Goal: Task Accomplishment & Management: Manage account settings

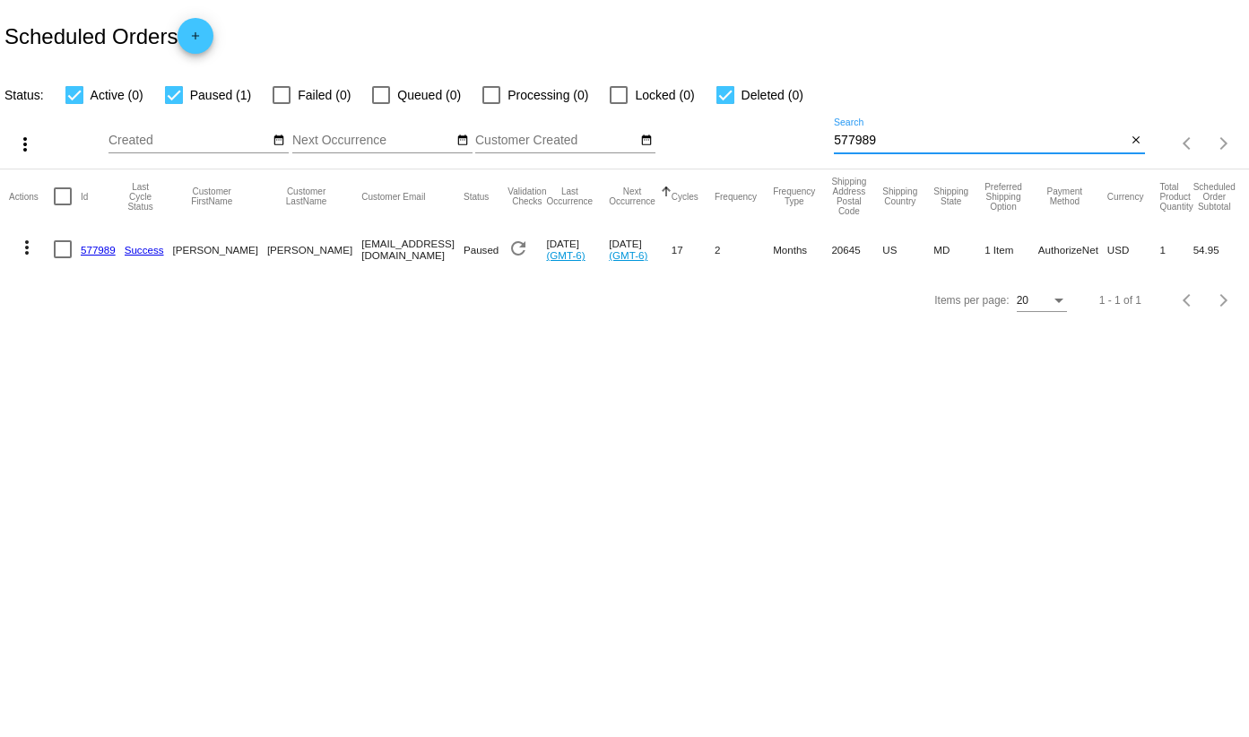
click at [891, 147] on input "577989" at bounding box center [980, 141] width 292 height 14
paste input "957173"
type input "957173"
click at [100, 251] on link "957173" at bounding box center [98, 250] width 35 height 12
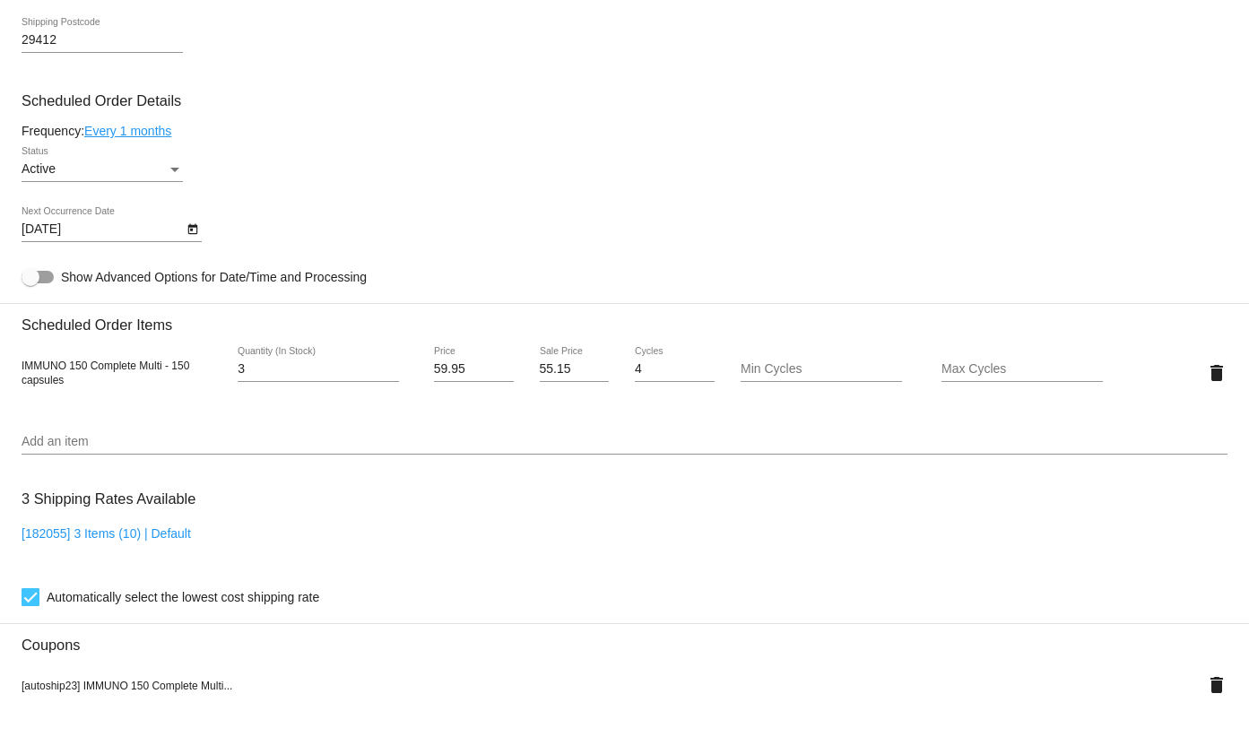
scroll to position [1051, 0]
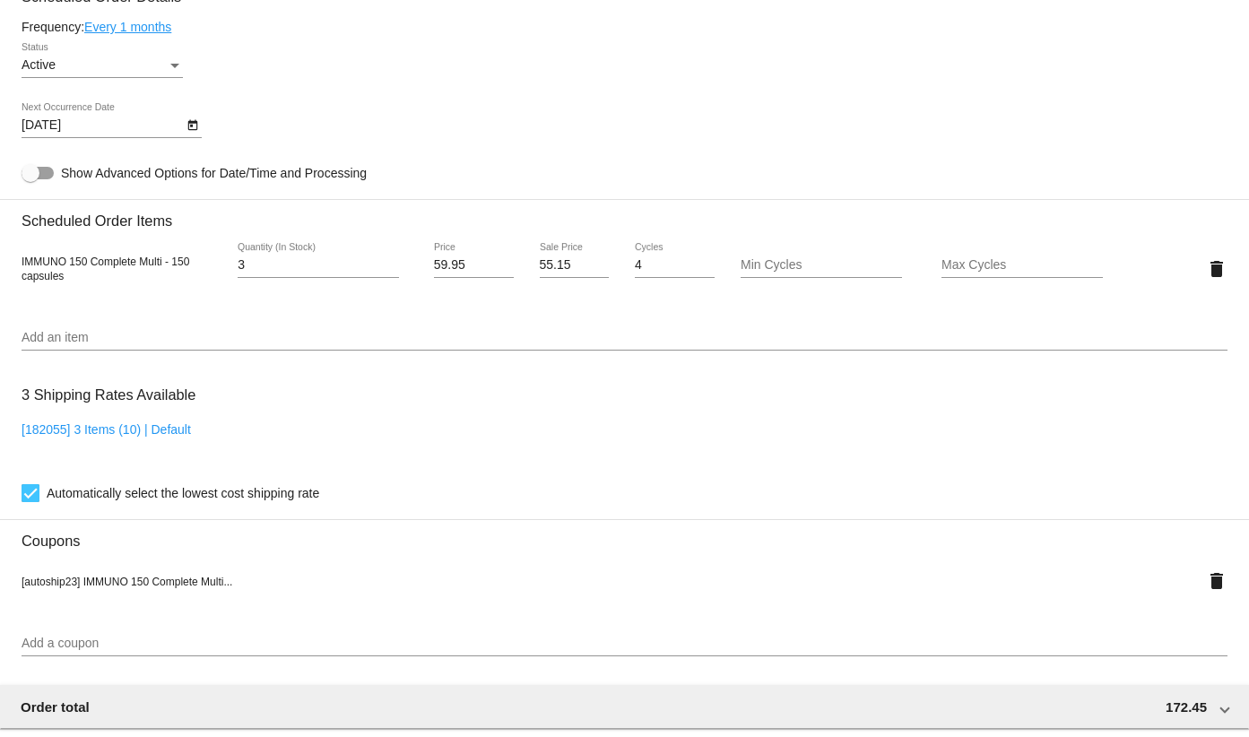
click at [136, 71] on div "Active" at bounding box center [94, 65] width 145 height 14
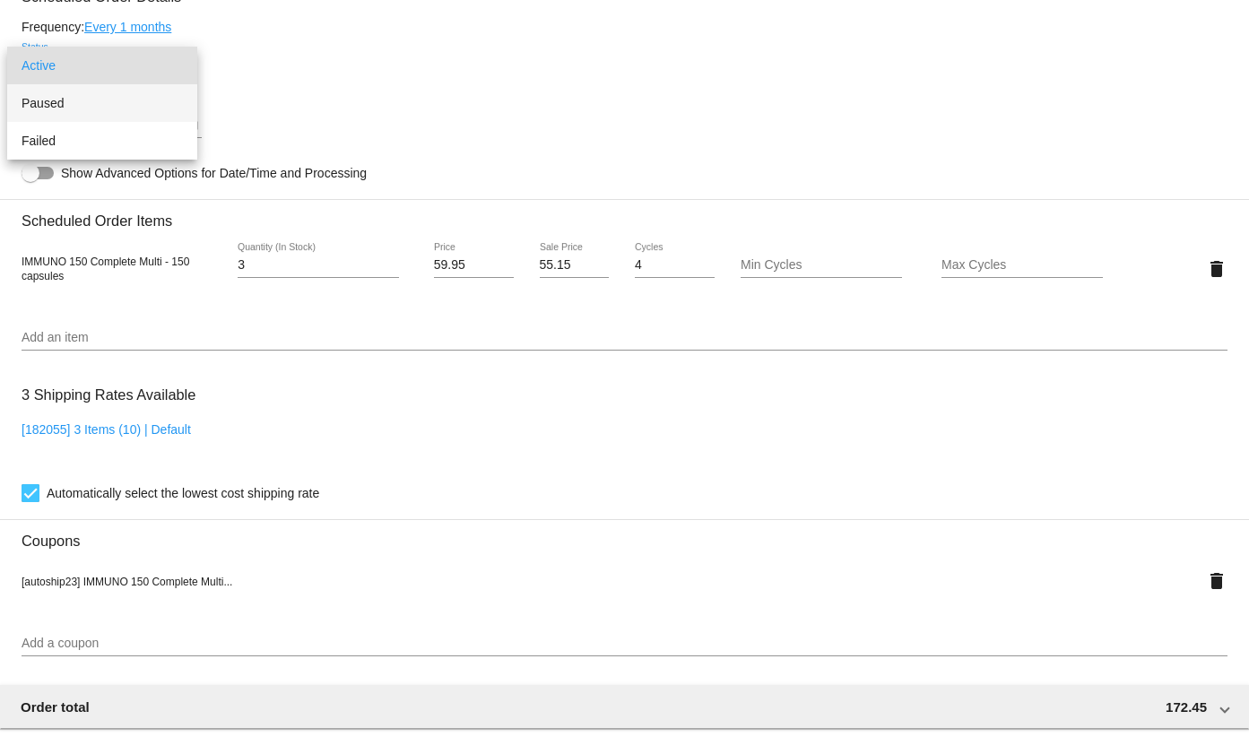
click at [78, 109] on span "Paused" at bounding box center [102, 103] width 161 height 38
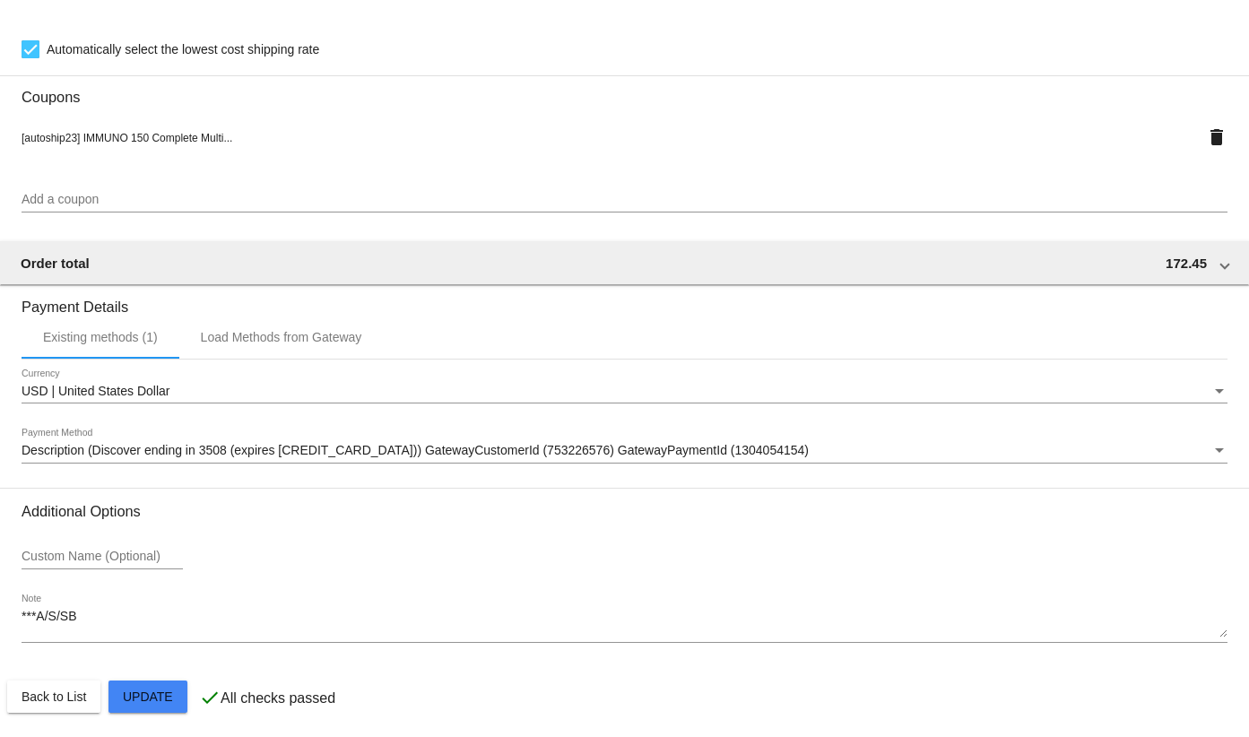
scroll to position [1499, 0]
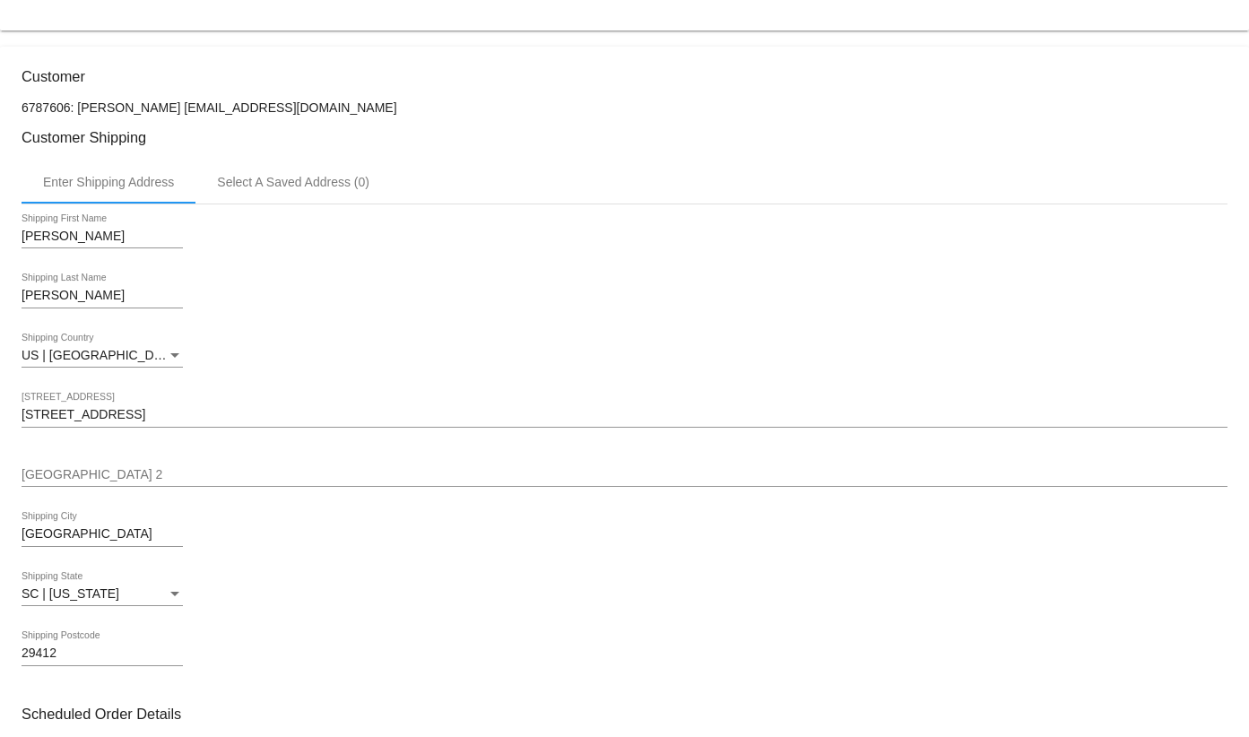
scroll to position [0, 0]
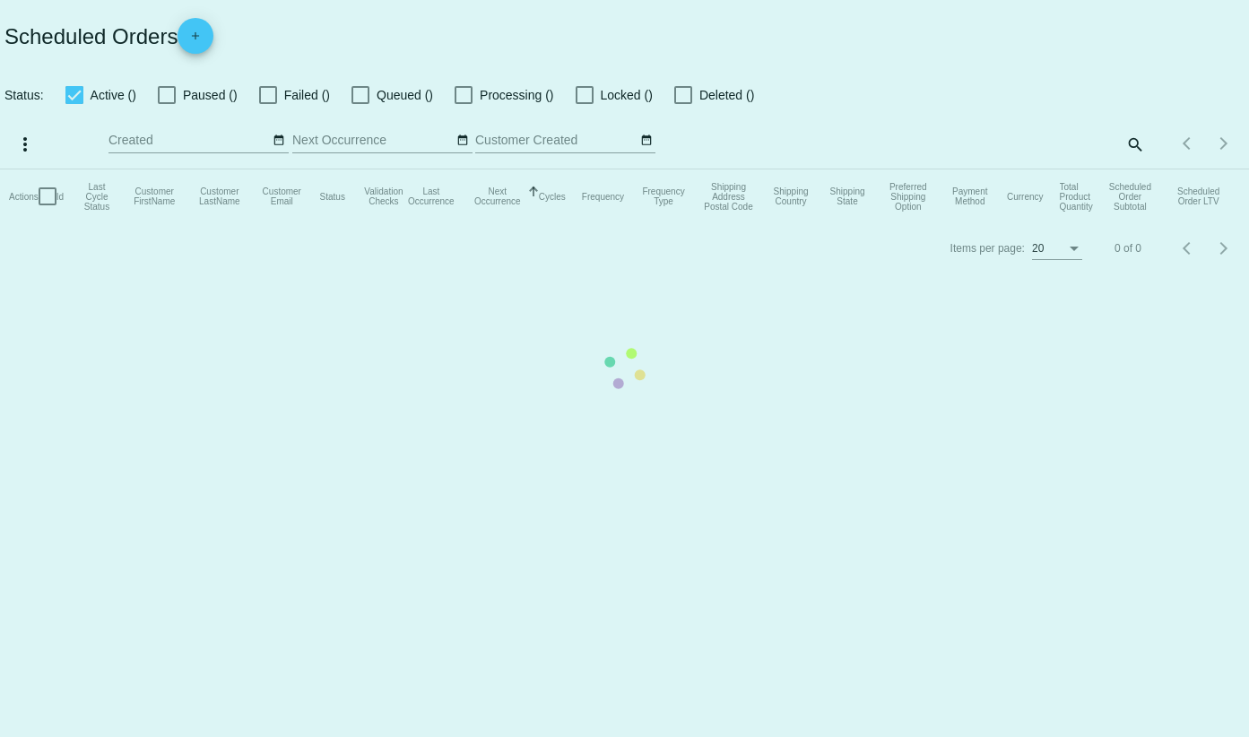
checkbox input "true"
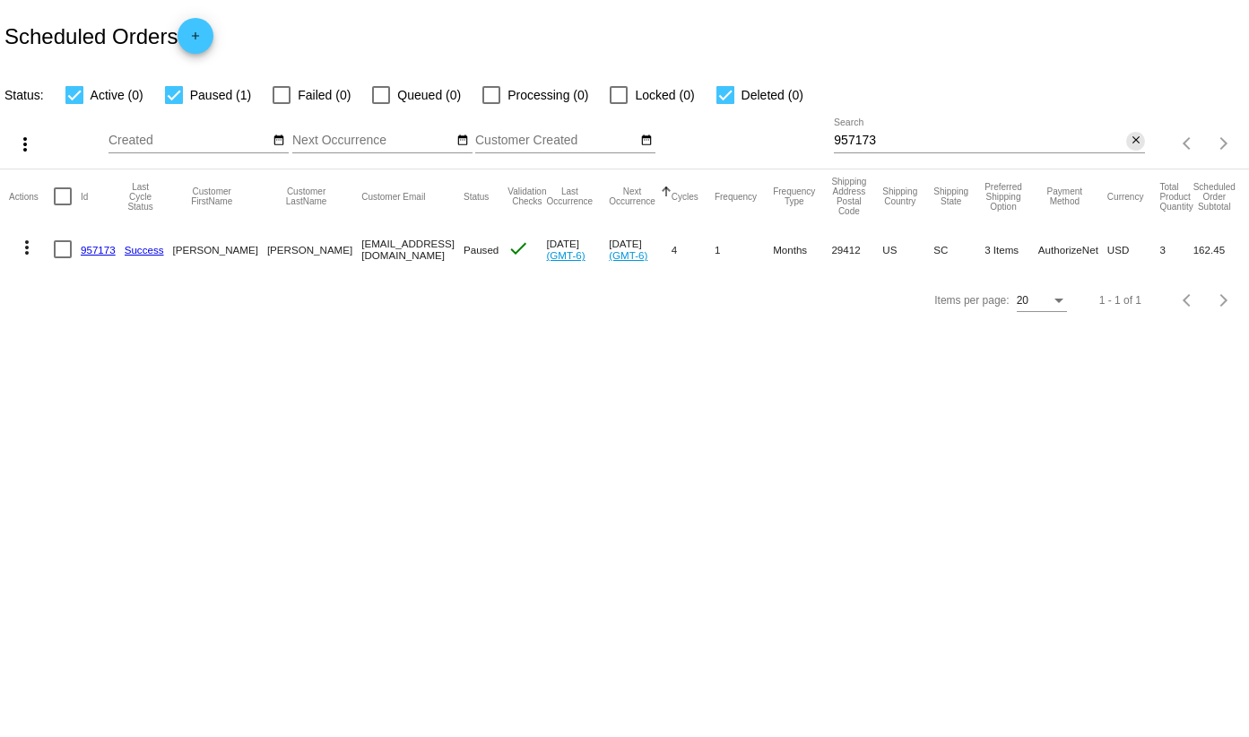
click at [1127, 146] on button "close" at bounding box center [1135, 141] width 19 height 19
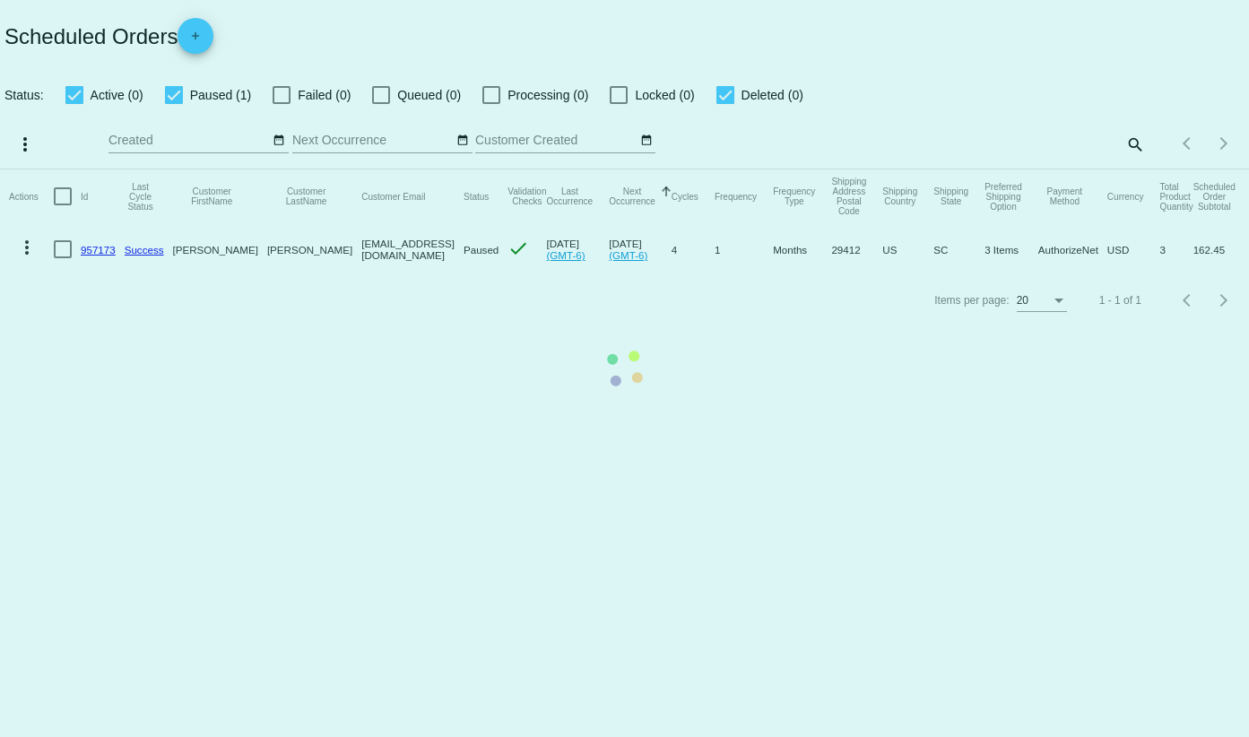
click at [1126, 169] on mat-table "Actions Id Last Cycle Status Customer FirstName Customer LastName Customer Emai…" at bounding box center [624, 222] width 1249 height 106
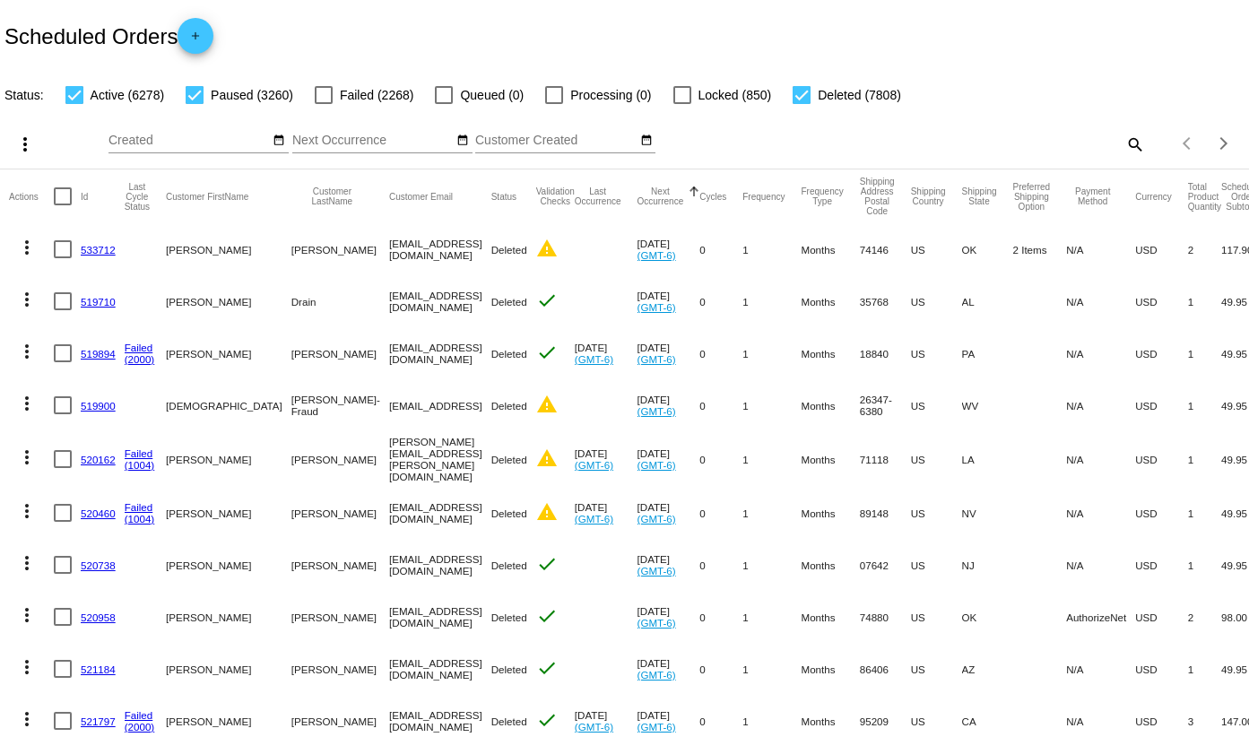
click at [1126, 145] on mat-icon "search" at bounding box center [1135, 144] width 22 height 28
click at [959, 139] on input "Search" at bounding box center [989, 141] width 311 height 14
paste input "834274"
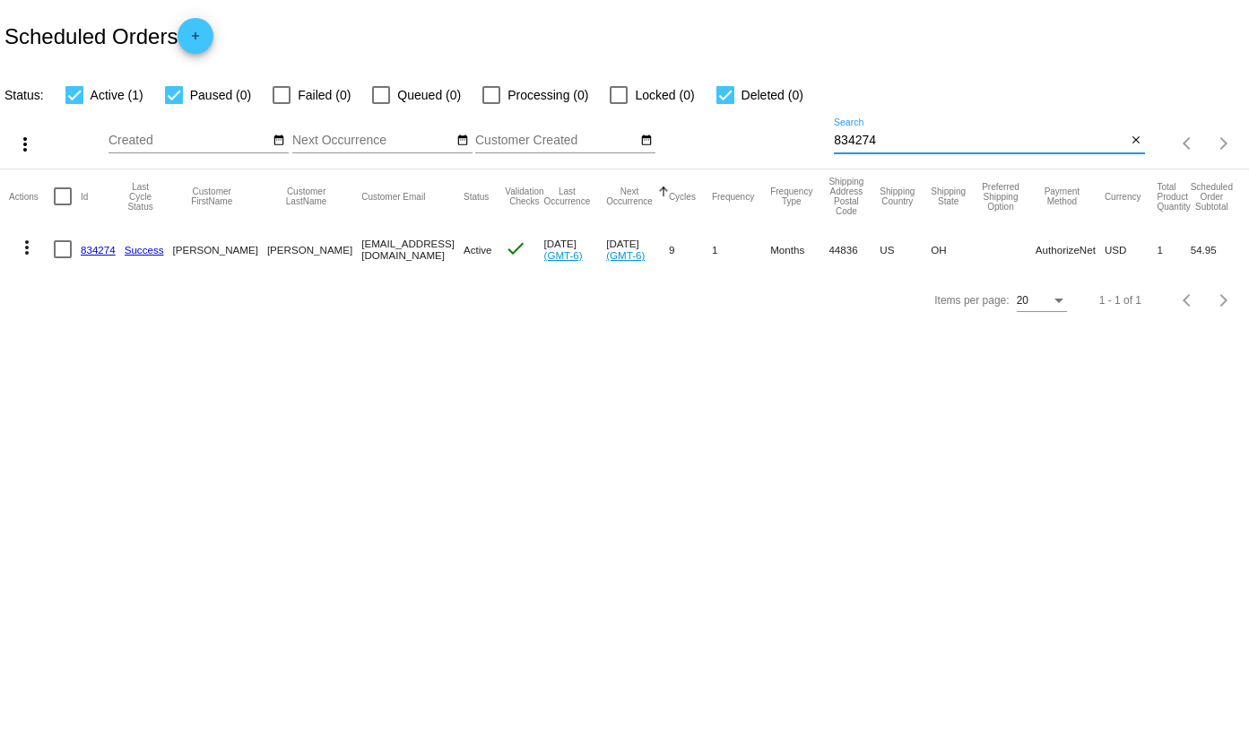
type input "834274"
click at [91, 255] on link "834274" at bounding box center [98, 250] width 35 height 12
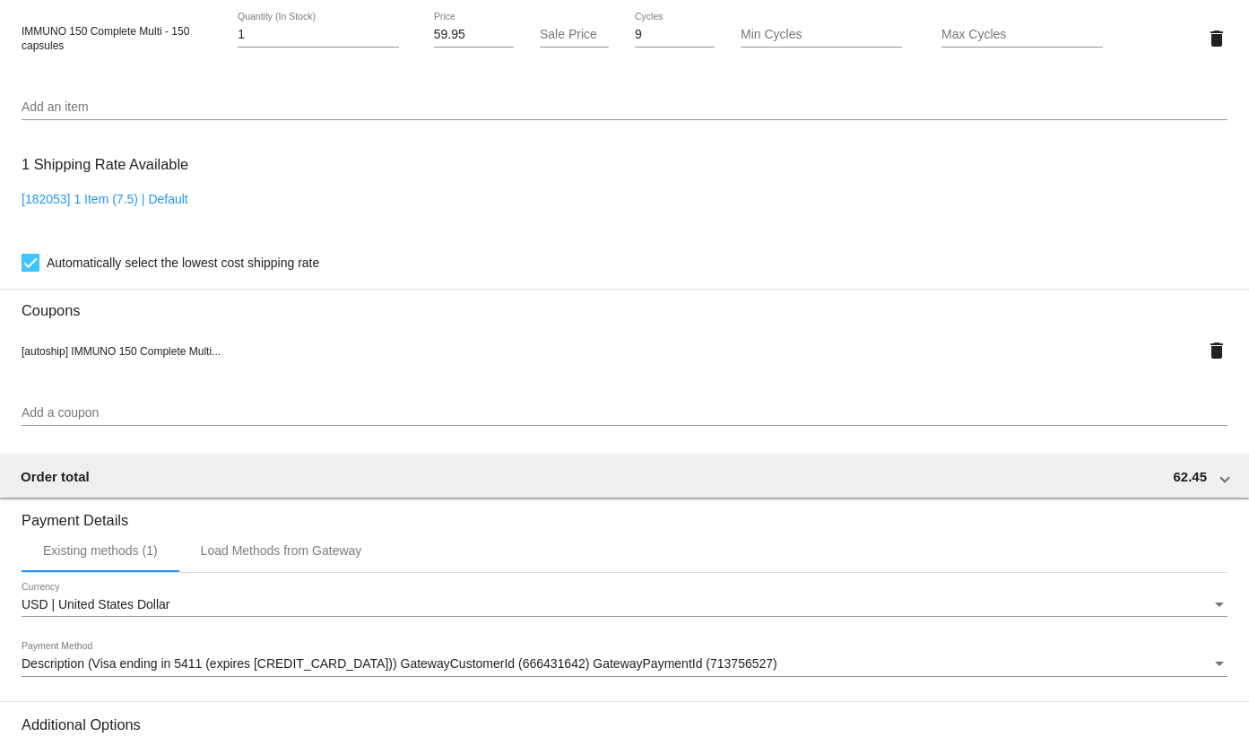
scroll to position [1255, 0]
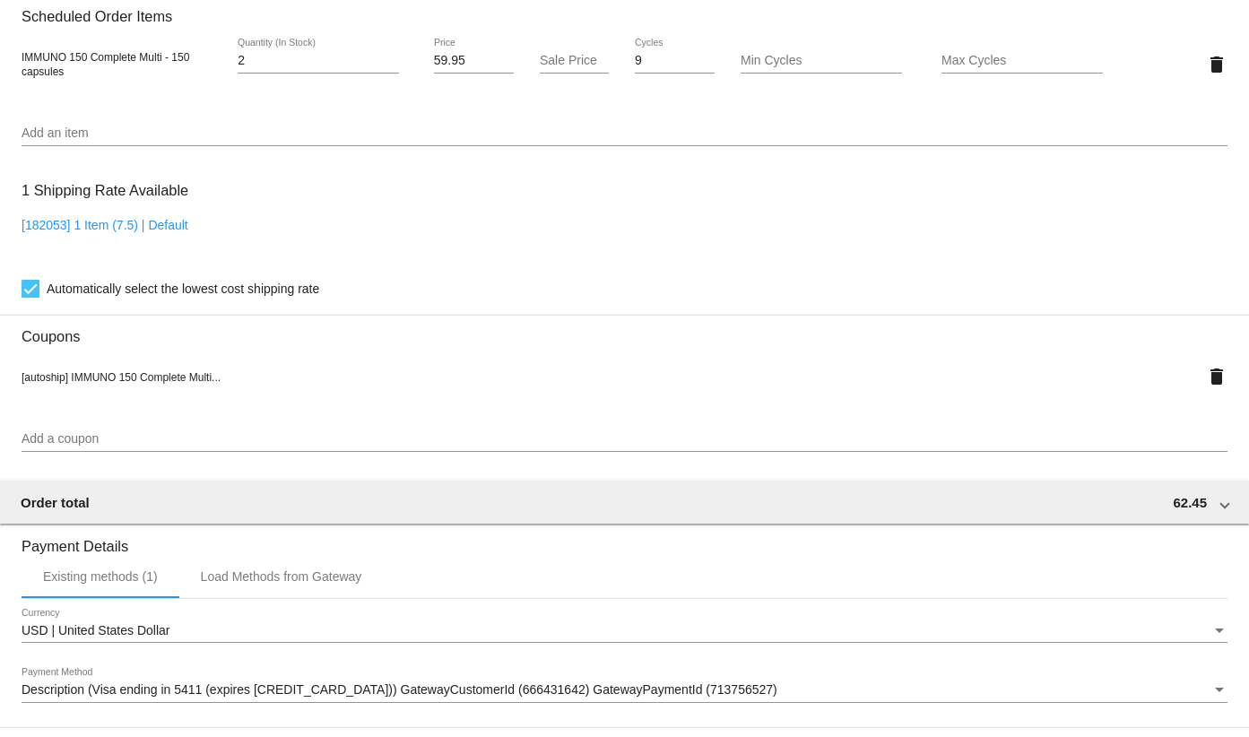
type input "2"
click at [392, 54] on input "2" at bounding box center [318, 61] width 161 height 14
click at [451, 64] on input "59.95" at bounding box center [474, 61] width 80 height 14
type input "69.95"
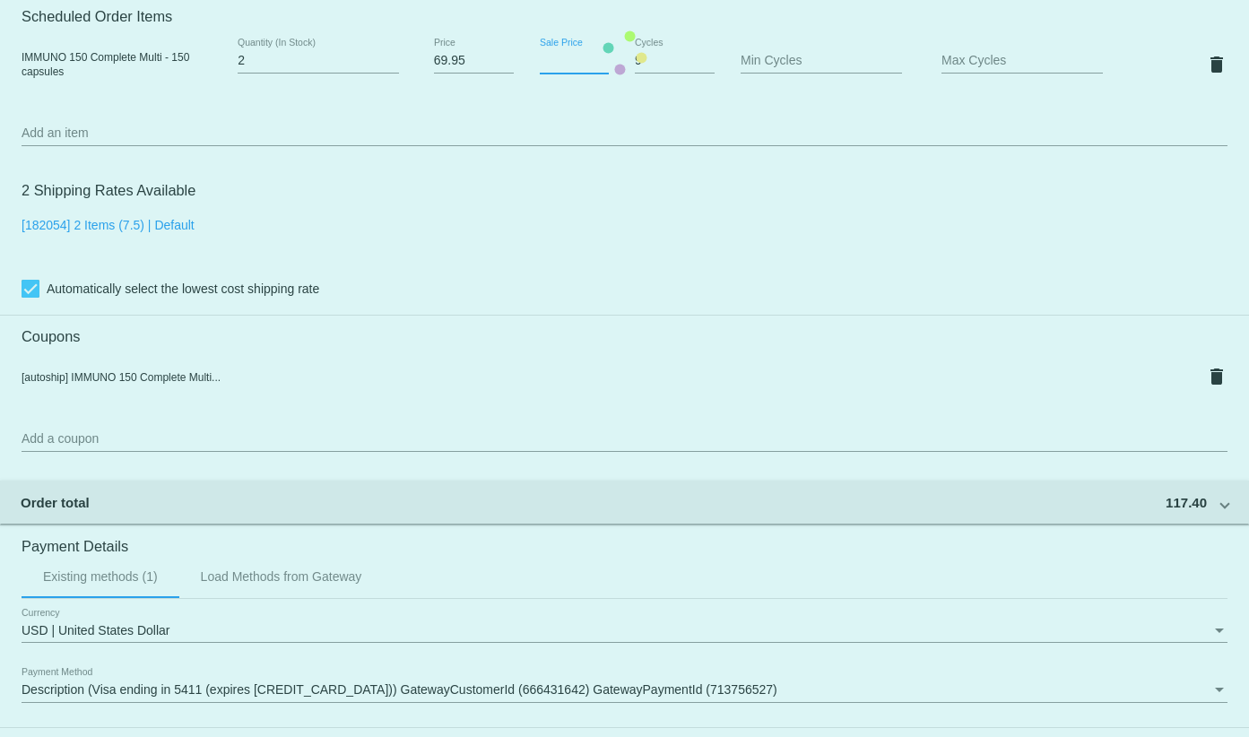
click at [575, 54] on mat-card "Customer 4376721: Karen Garn Karengarn72@gmail.com Customer Shipping Enter Ship…" at bounding box center [624, 53] width 1249 height 1856
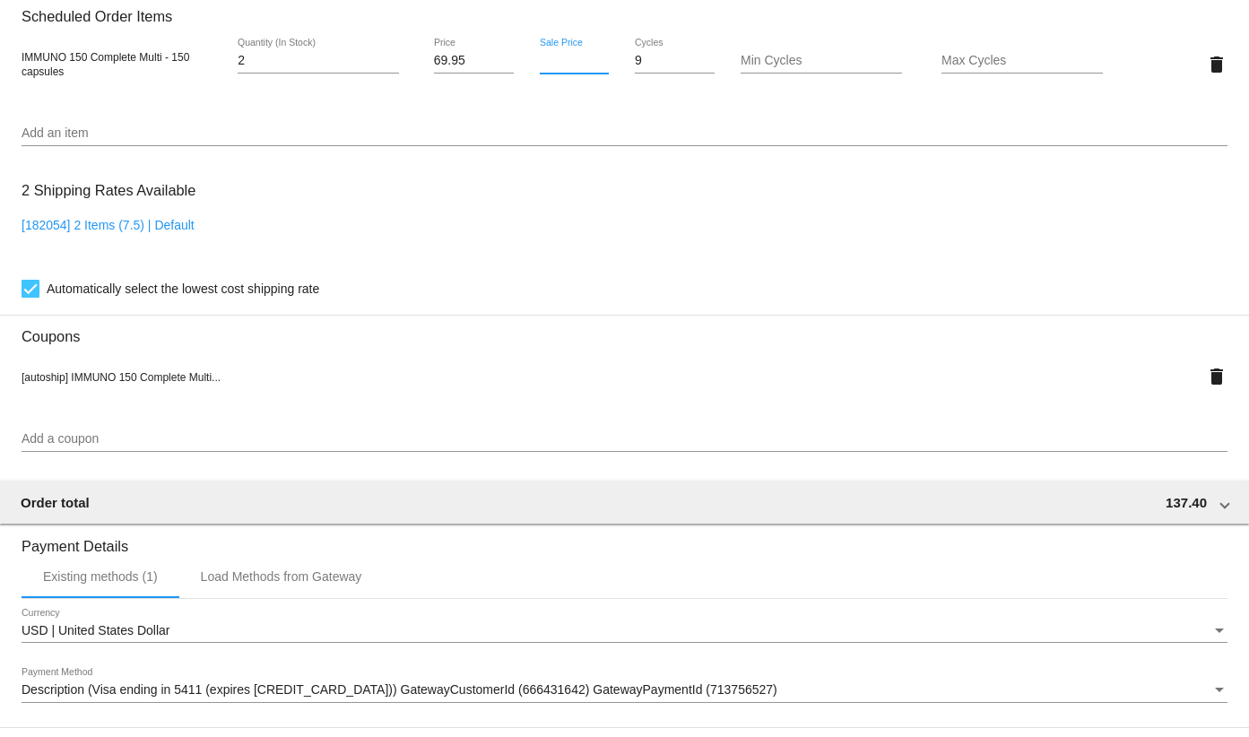
type input "55.96"
click at [527, 93] on mat-card "Customer 4376721: Karen Garn Karengarn72@gmail.com Customer Shipping Enter Ship…" at bounding box center [624, 53] width 1249 height 1856
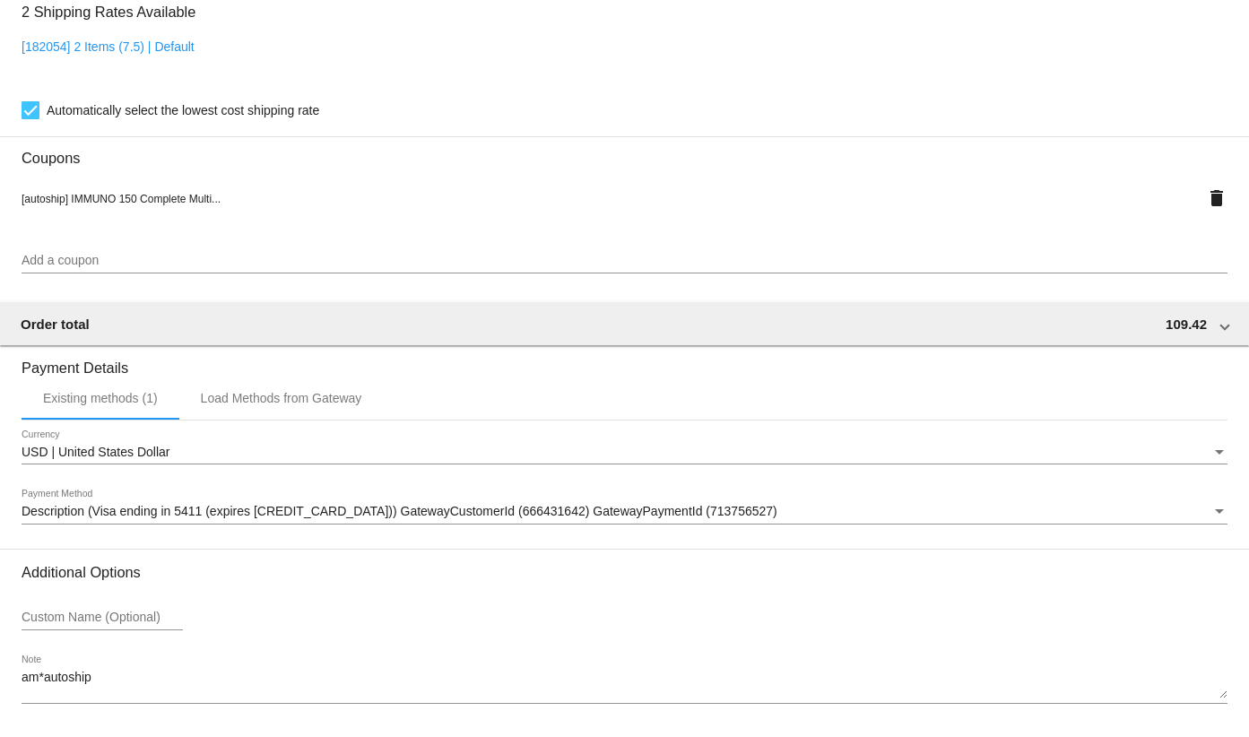
scroll to position [1435, 0]
click at [1206, 198] on mat-icon "delete" at bounding box center [1217, 198] width 22 height 22
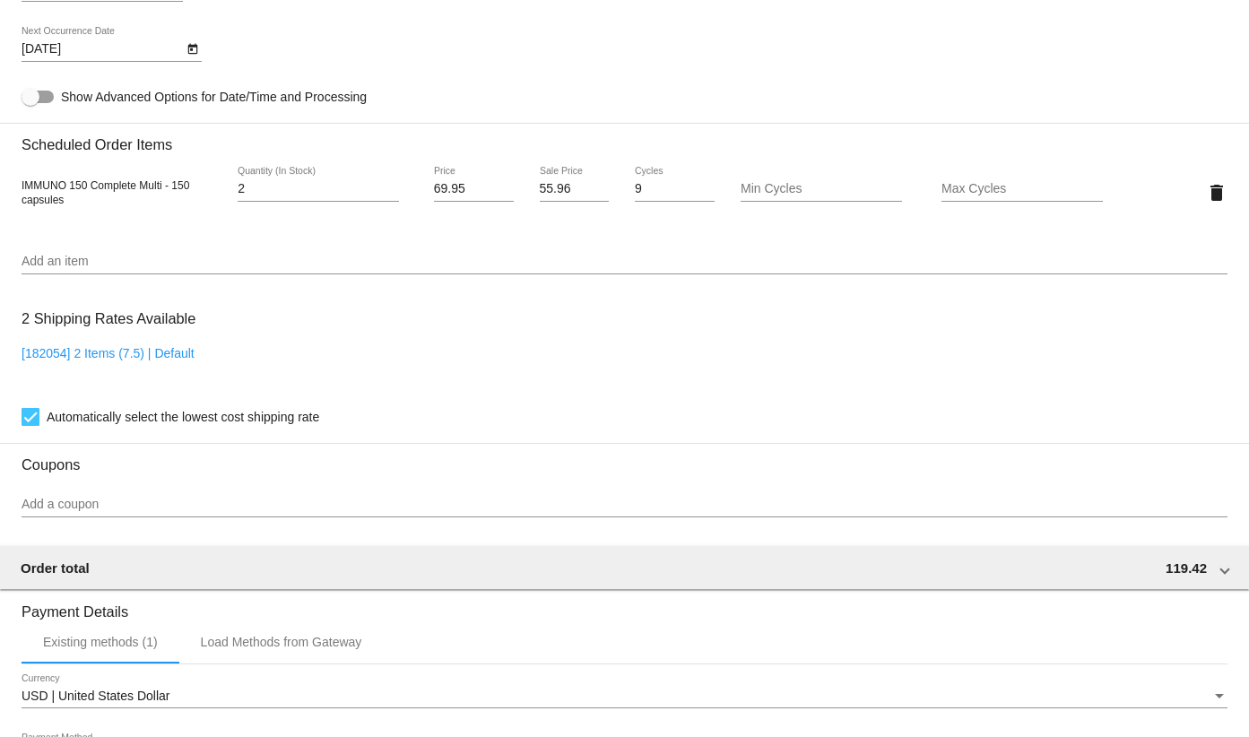
scroll to position [1076, 0]
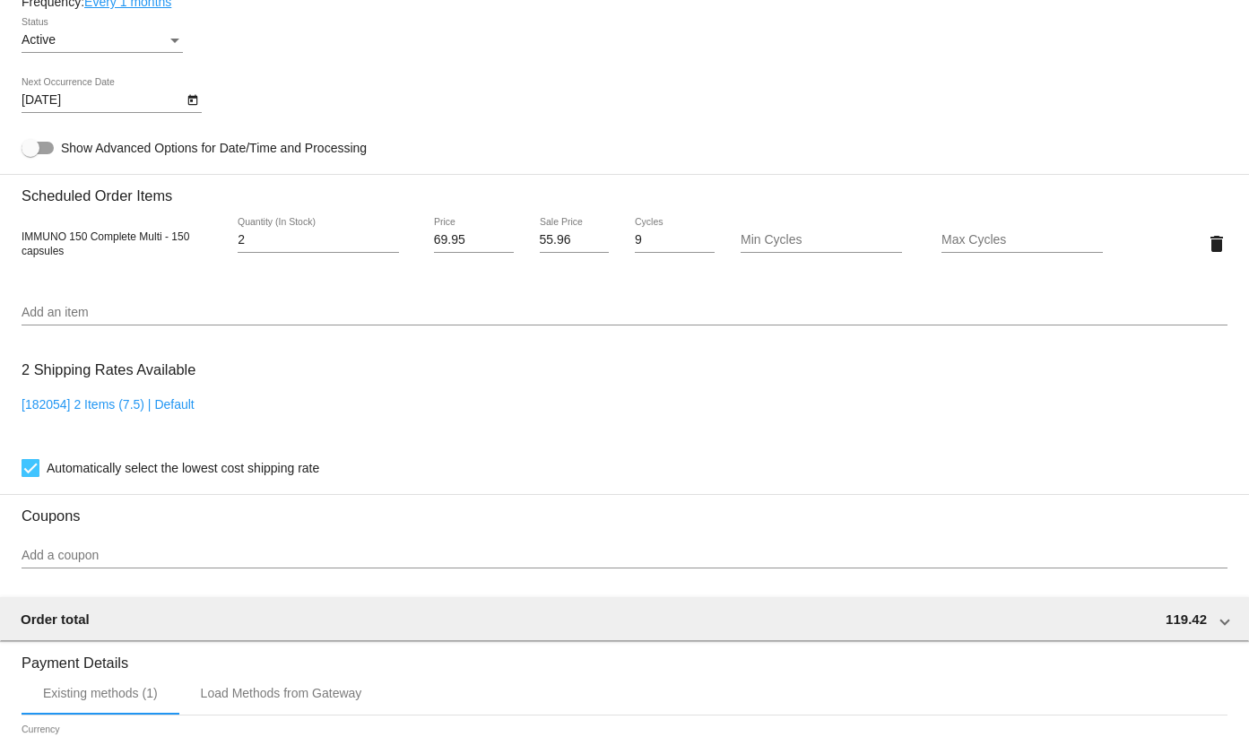
click at [125, 313] on input "Add an item" at bounding box center [625, 313] width 1206 height 14
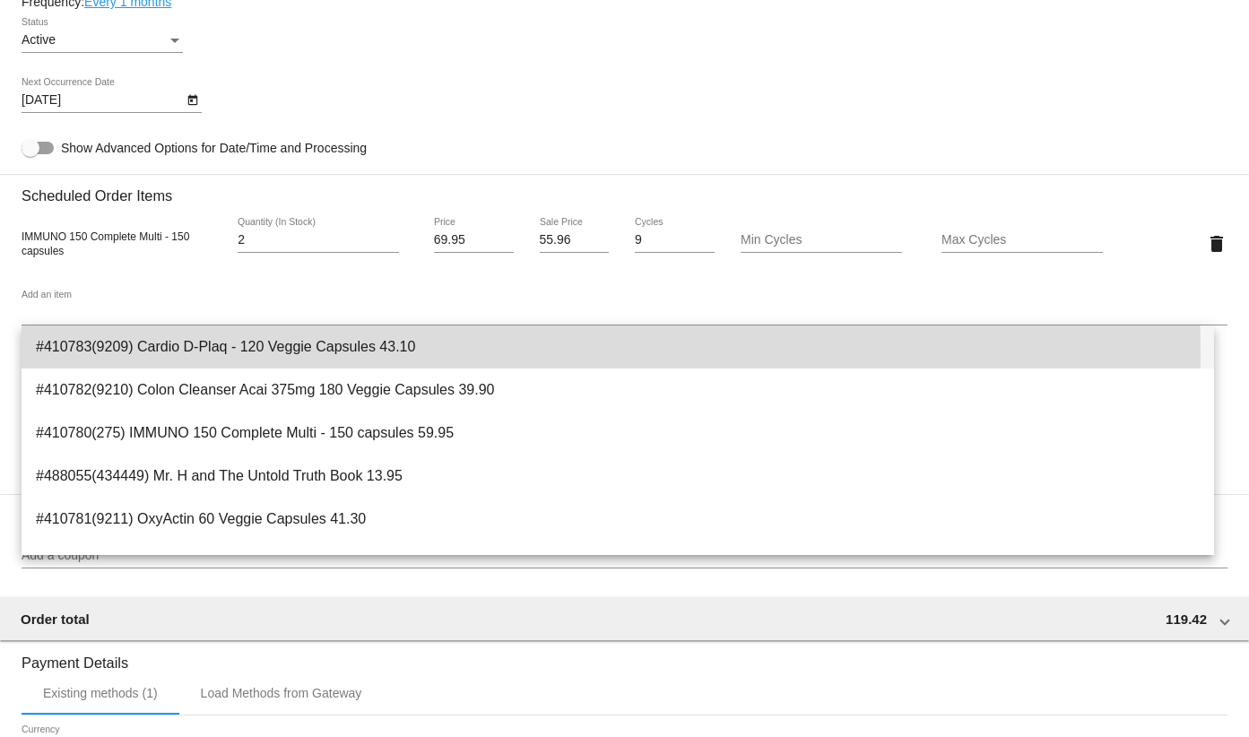
click at [174, 353] on span "#410783(9209) Cardio D-Plaq - 120 Veggie Capsules 43.10" at bounding box center [618, 347] width 1164 height 43
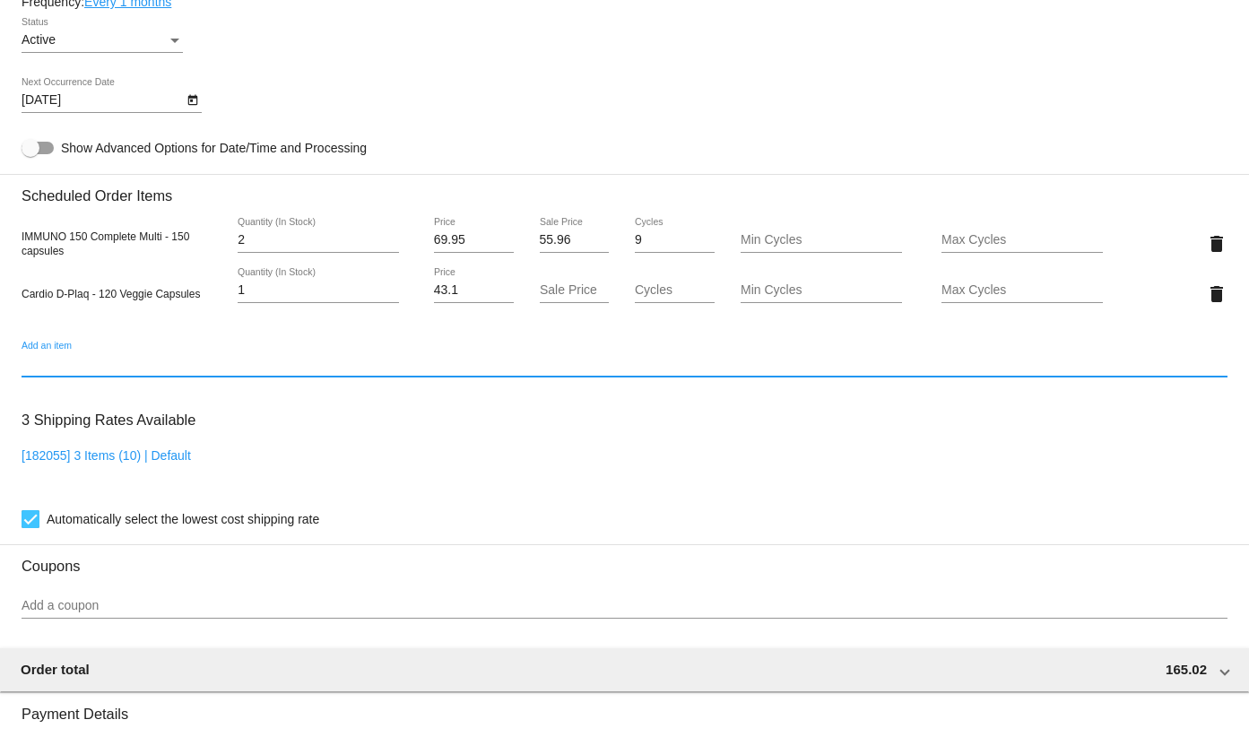
click at [458, 291] on input "43.1" at bounding box center [474, 290] width 80 height 14
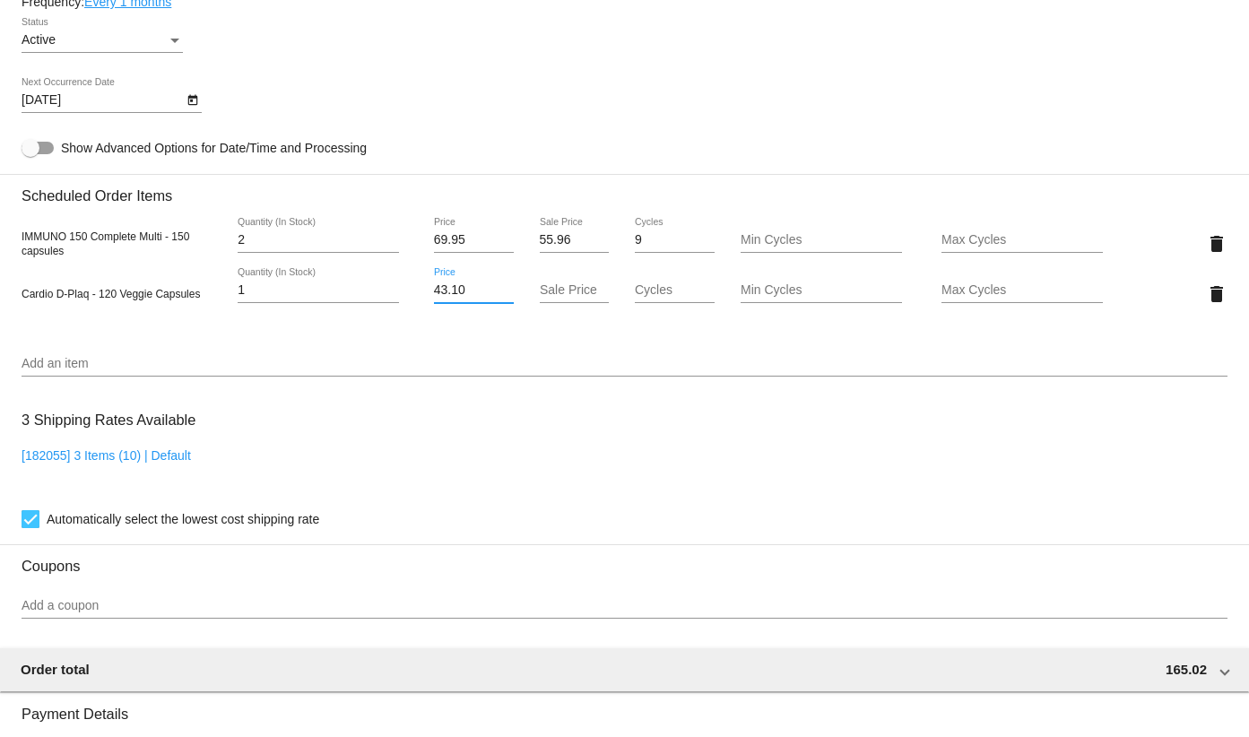
type input "43.10"
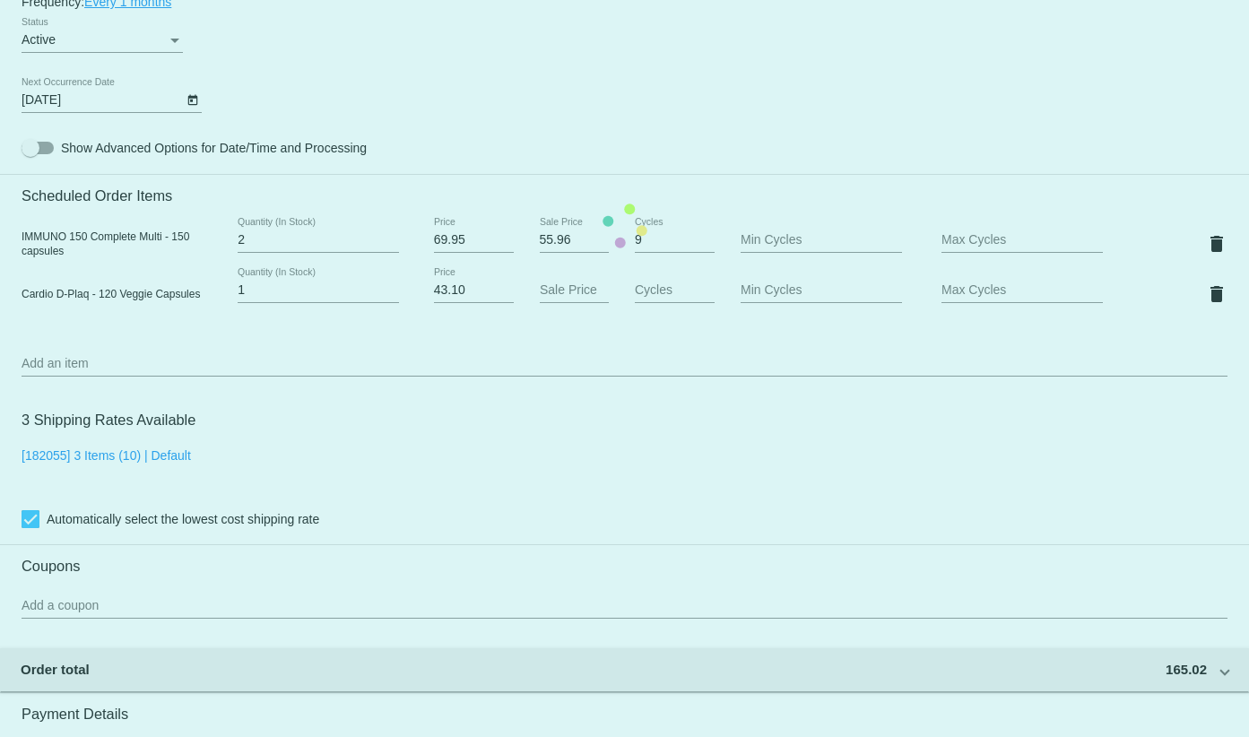
click at [560, 70] on mat-card "Customer 4376721: Karen Garn Karengarn72@gmail.com Customer Shipping Enter Ship…" at bounding box center [624, 226] width 1249 height 1844
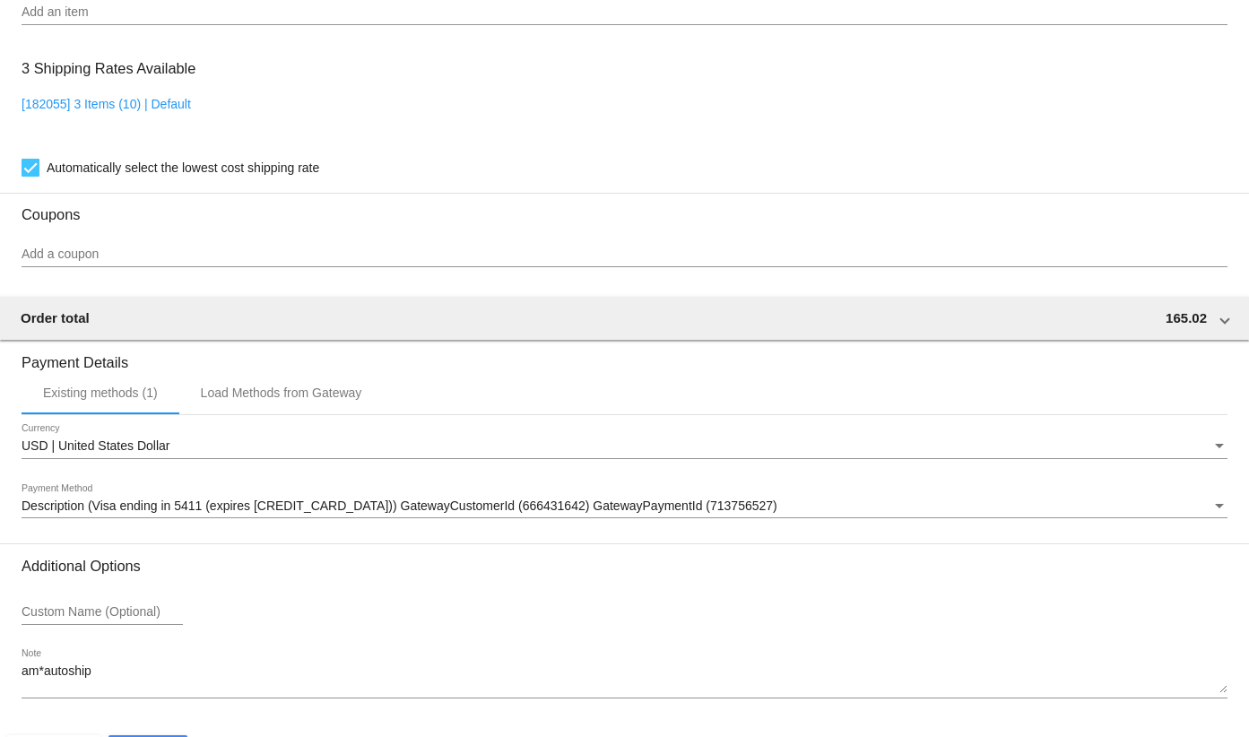
scroll to position [1487, 0]
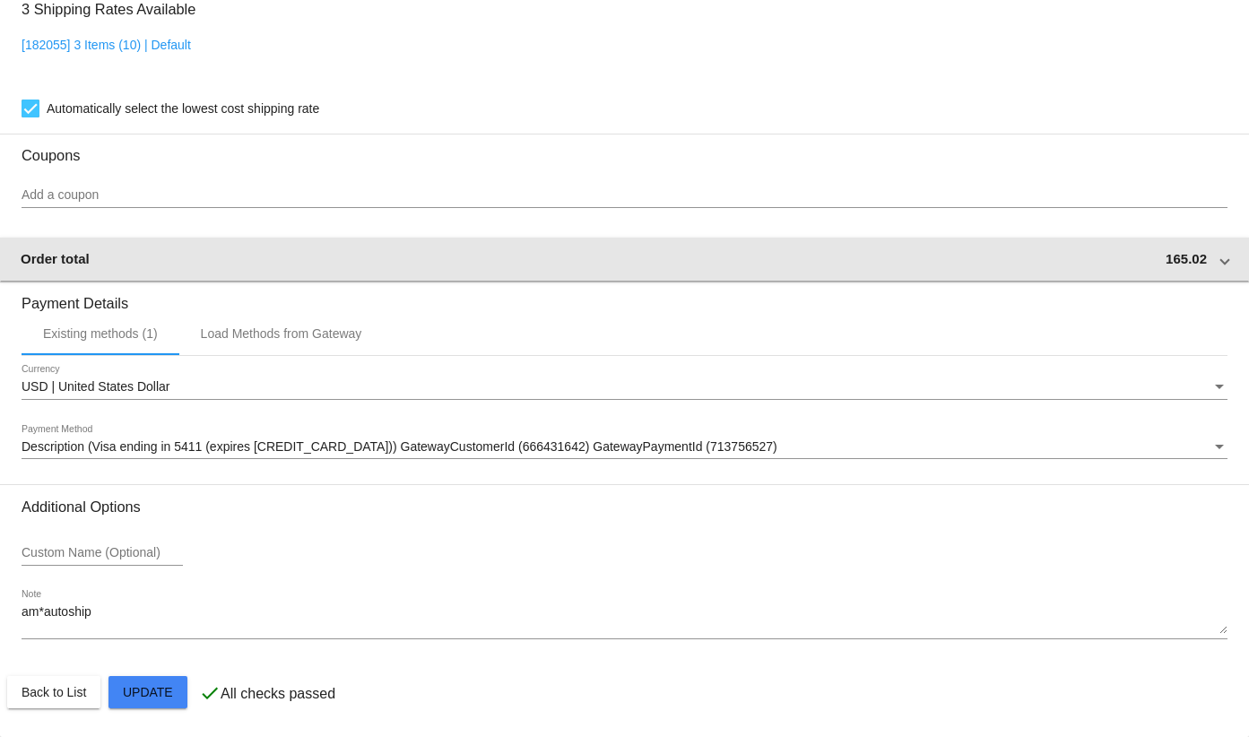
click at [1069, 268] on mat-expansion-panel-header "Order total 165.02" at bounding box center [624, 259] width 1251 height 43
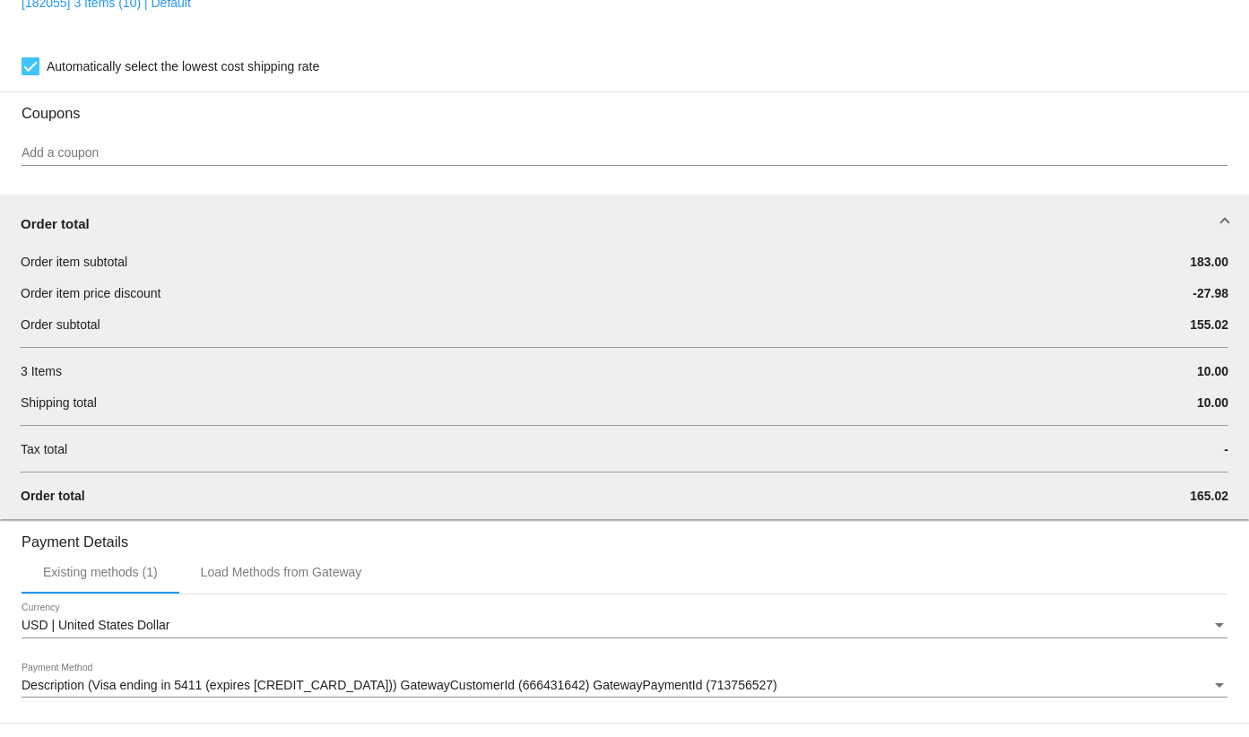
scroll to position [1576, 0]
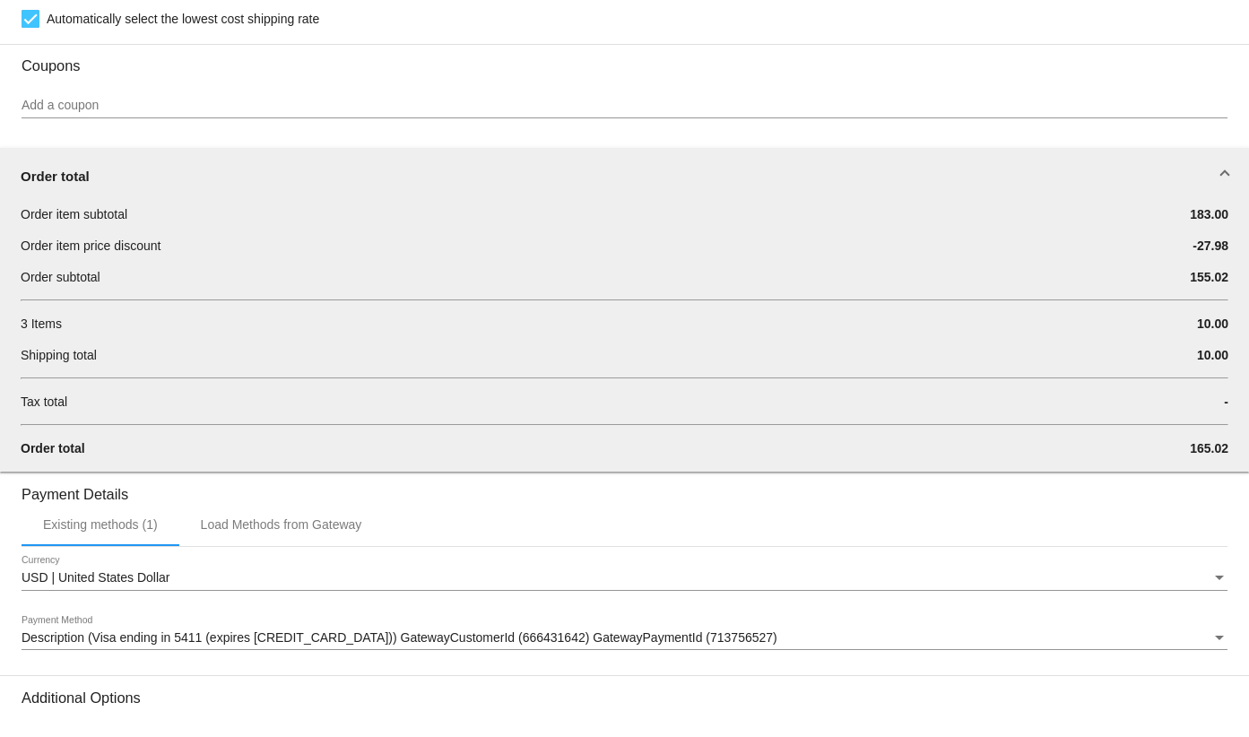
click at [404, 473] on h3 "Payment Details" at bounding box center [625, 488] width 1206 height 30
click at [405, 485] on h3 "Payment Details" at bounding box center [625, 488] width 1206 height 30
click at [1071, 181] on div "Order total" at bounding box center [621, 176] width 1201 height 15
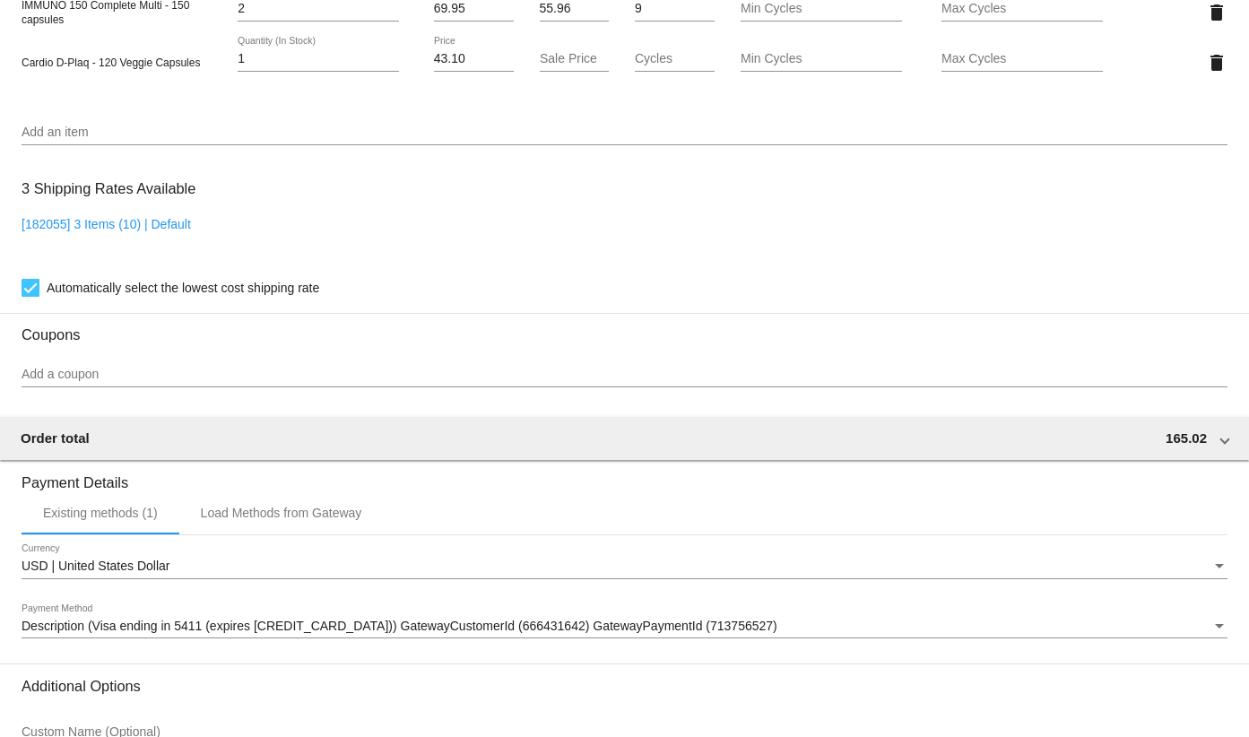
scroll to position [1218, 0]
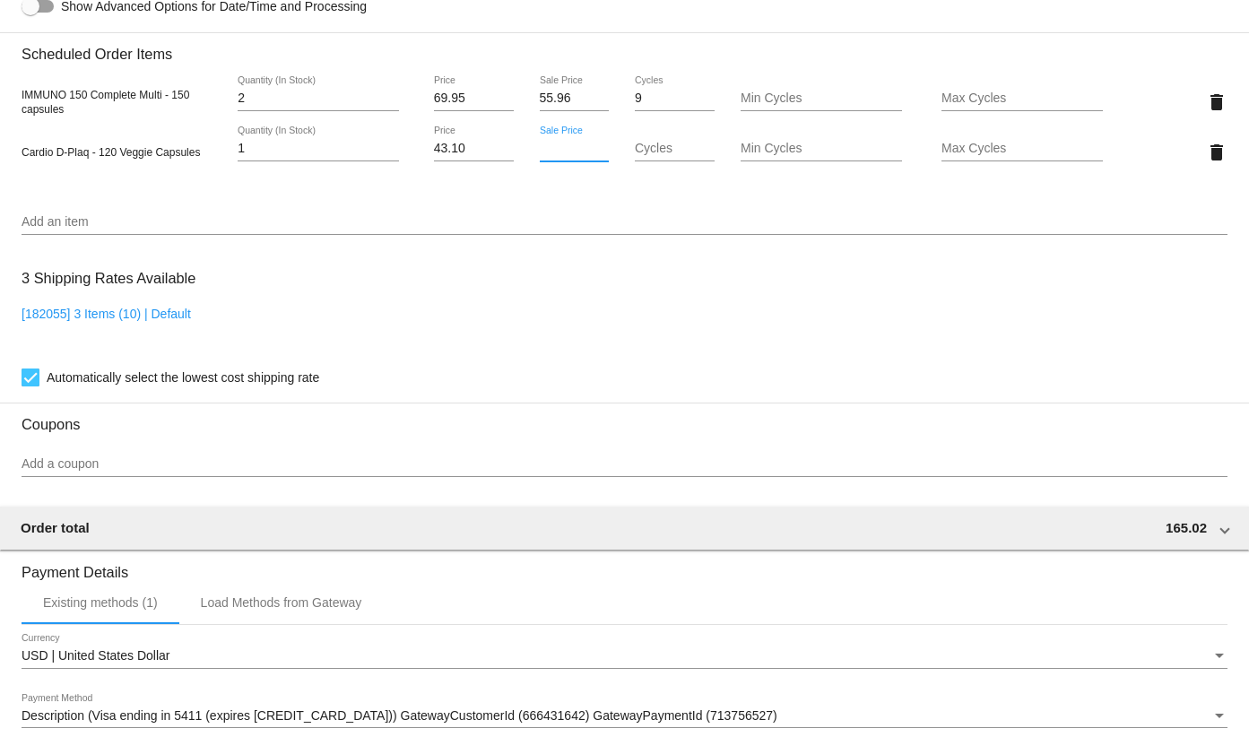
click at [552, 153] on input "Sale Price" at bounding box center [575, 149] width 70 height 14
click at [485, 307] on mat-card "Customer 4376721: Karen Garn Karengarn72@gmail.com Customer Shipping Enter Ship…" at bounding box center [624, 84] width 1249 height 1844
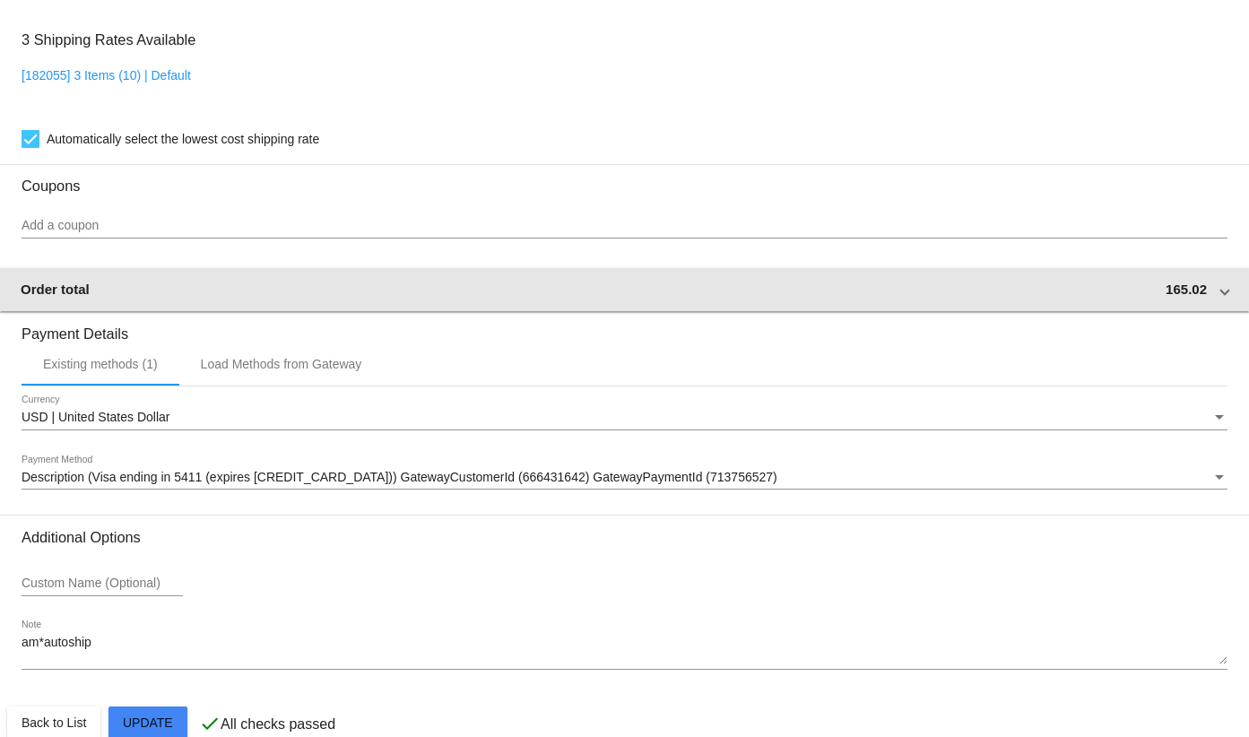
scroll to position [1487, 0]
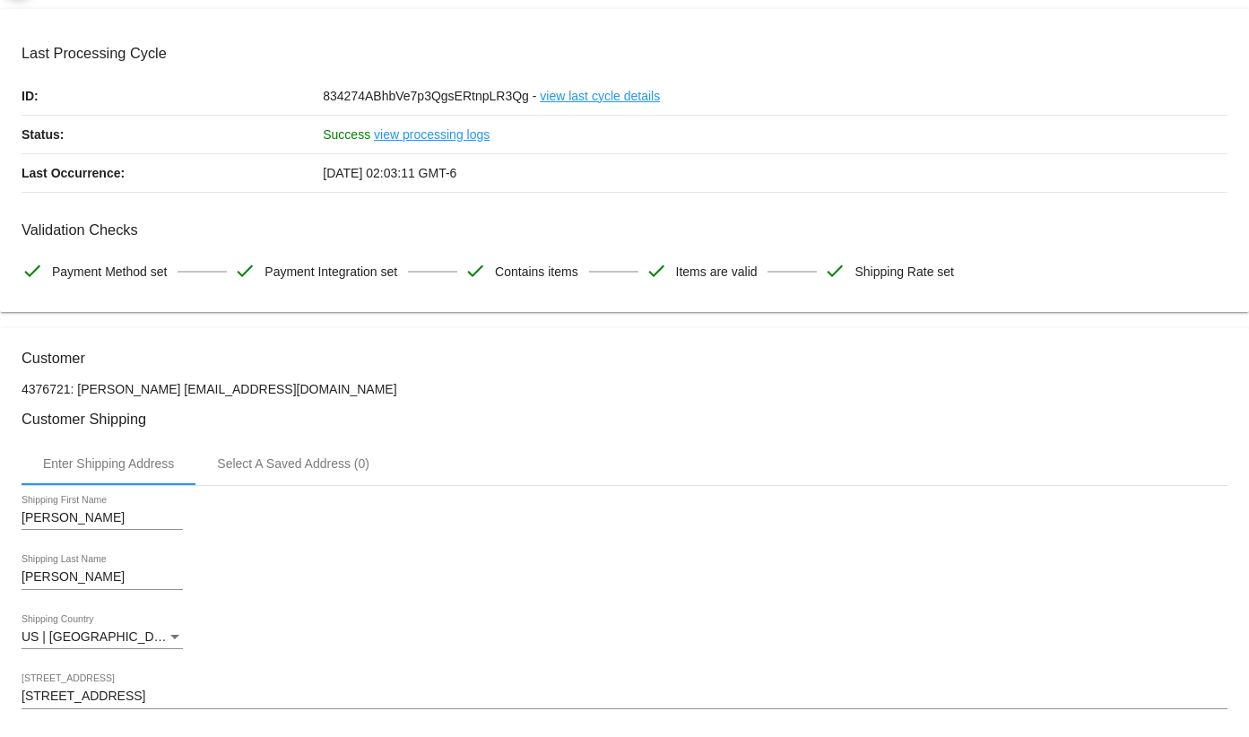
scroll to position [0, 0]
